Goal: Task Accomplishment & Management: Manage account settings

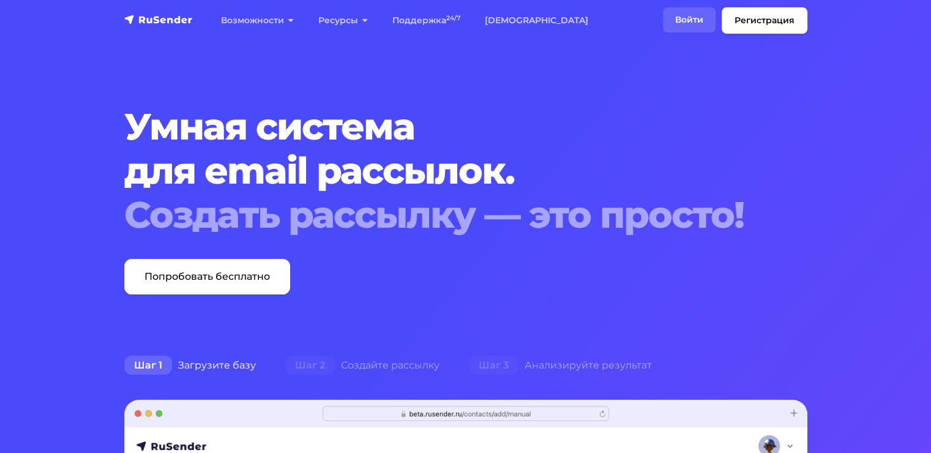
click at [687, 17] on link "Войти" at bounding box center [689, 19] width 53 height 25
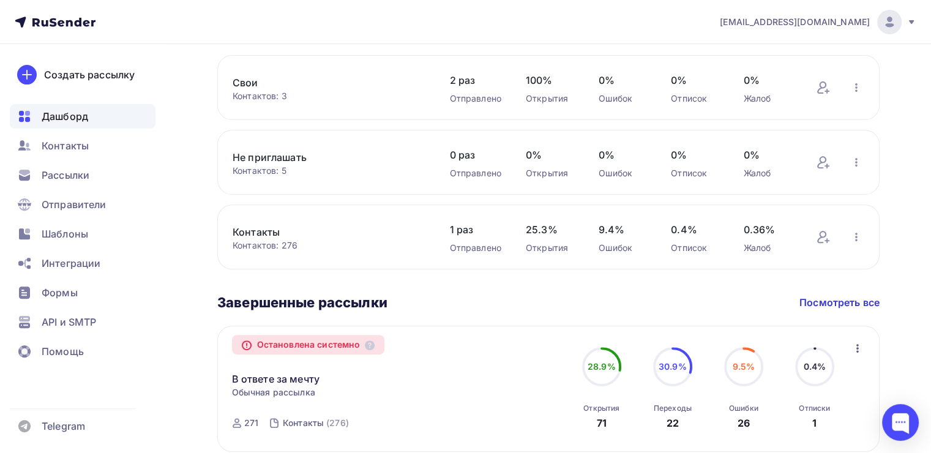
scroll to position [428, 0]
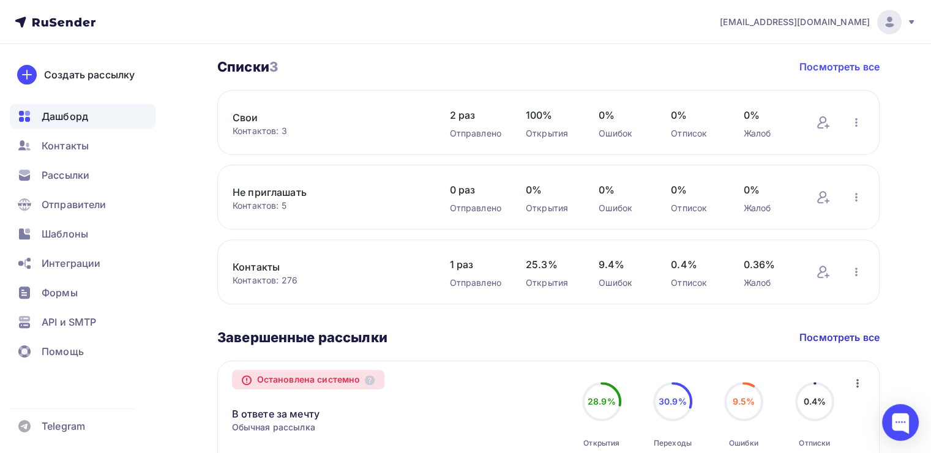
click at [844, 66] on link "Посмотреть все" at bounding box center [839, 66] width 80 height 15
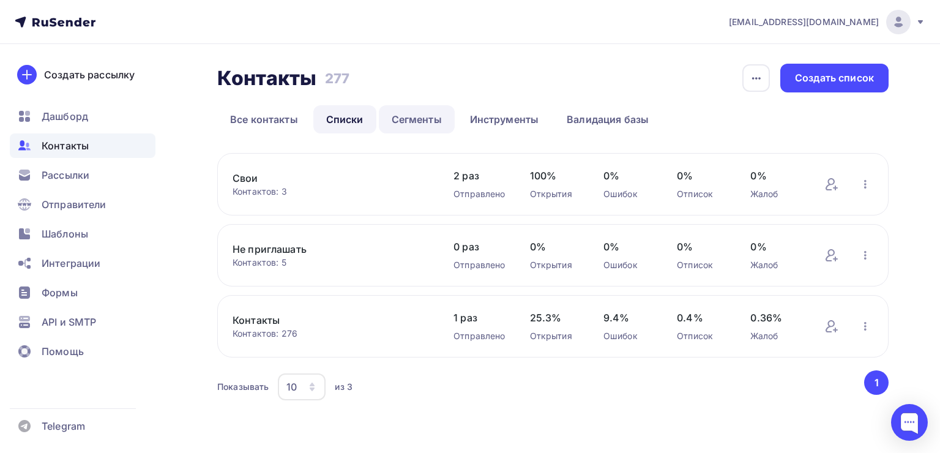
click at [414, 122] on link "Сегменты" at bounding box center [417, 119] width 76 height 28
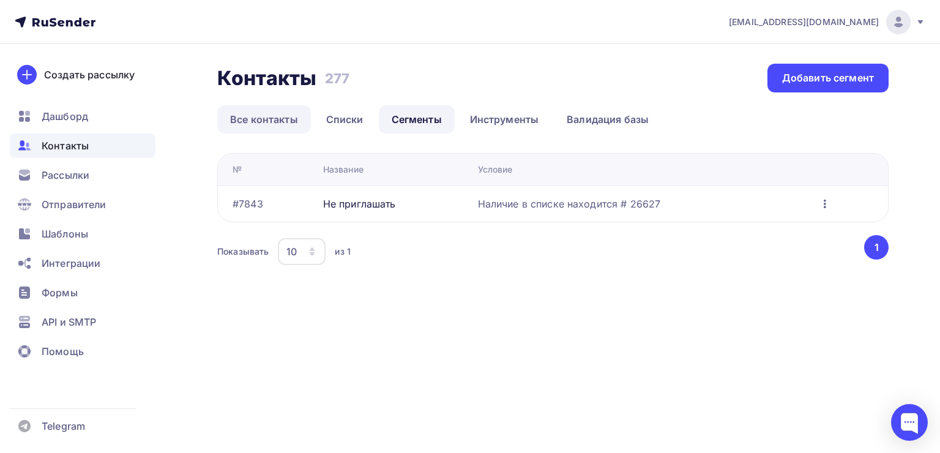
click at [272, 121] on link "Все контакты" at bounding box center [264, 119] width 94 height 28
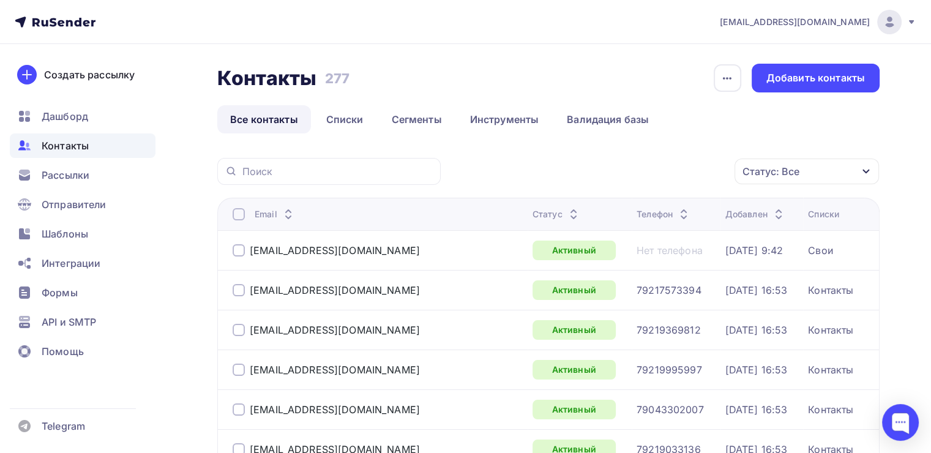
click at [860, 171] on div "Статус: Все" at bounding box center [807, 172] width 144 height 26
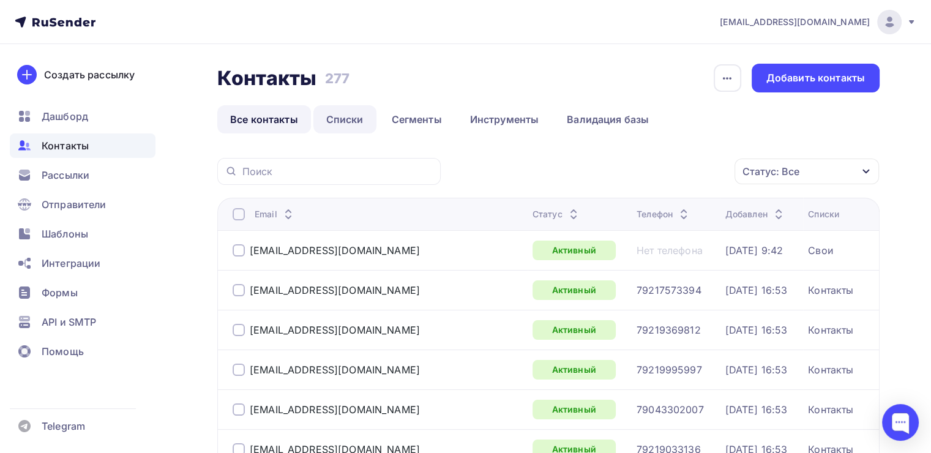
click at [343, 124] on link "Списки" at bounding box center [344, 119] width 63 height 28
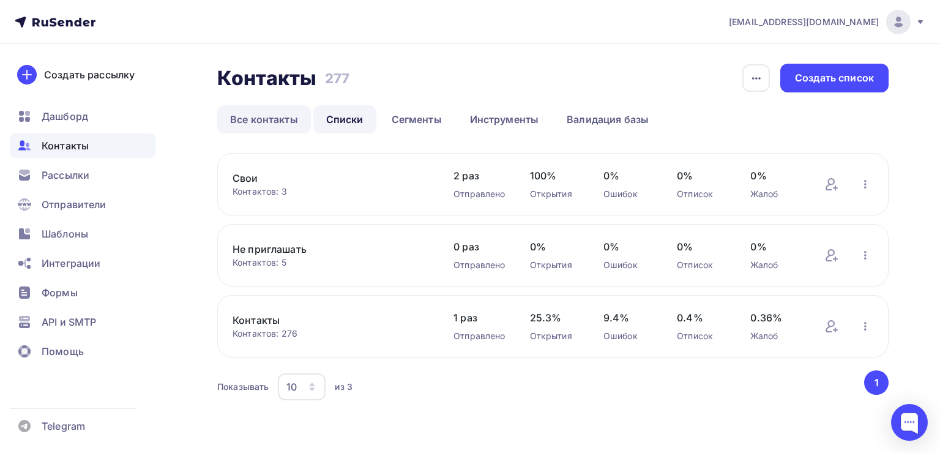
click at [266, 122] on link "Все контакты" at bounding box center [264, 119] width 94 height 28
